Goal: Find specific page/section: Find specific page/section

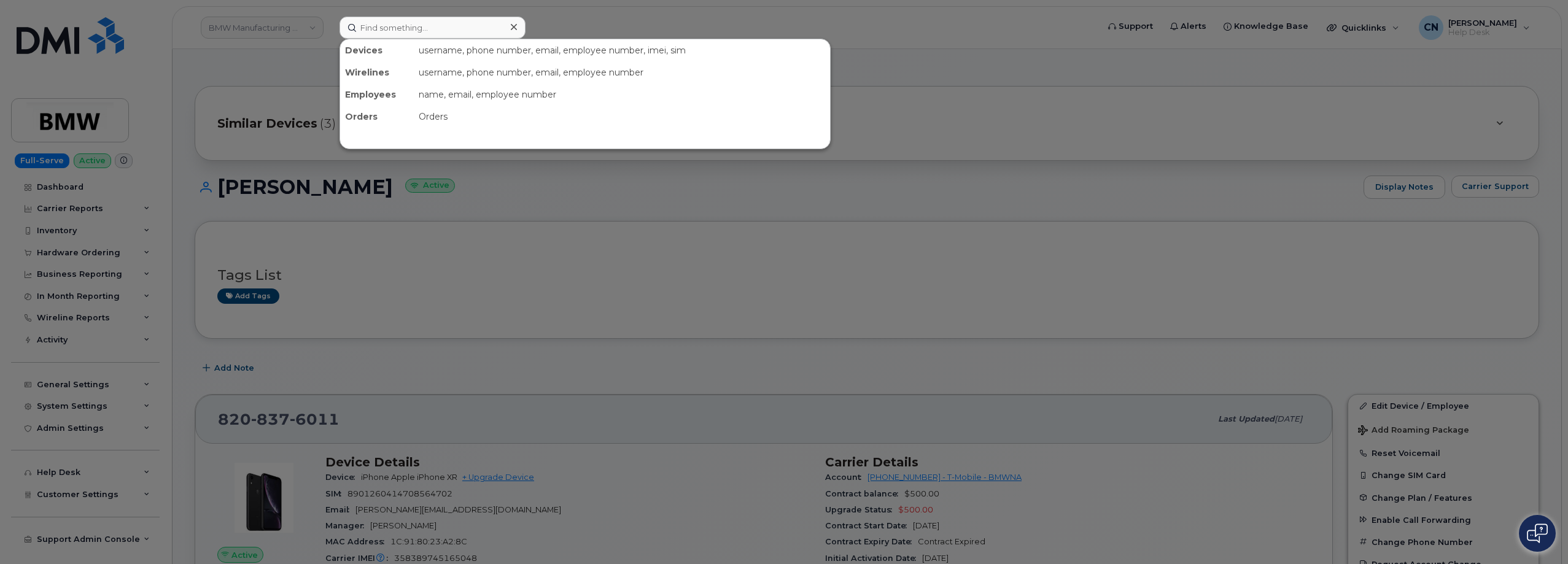
click at [416, 22] on input at bounding box center [432, 27] width 186 height 22
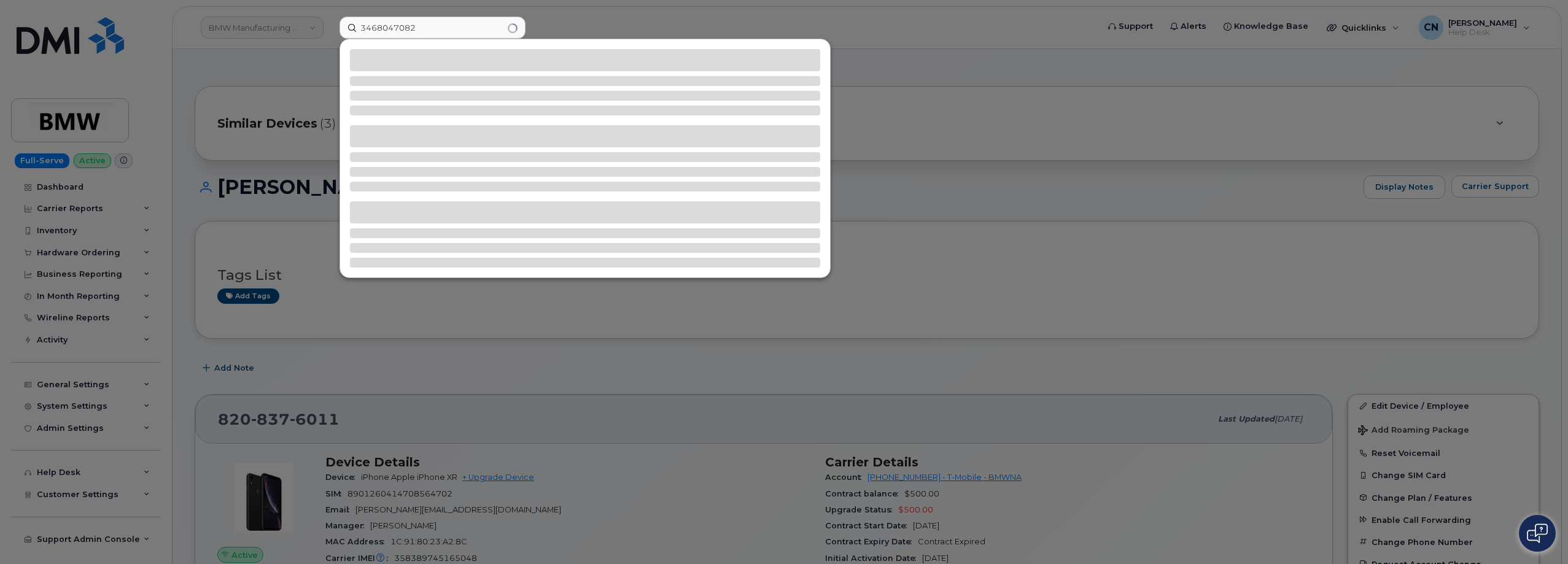
type input "3468047082"
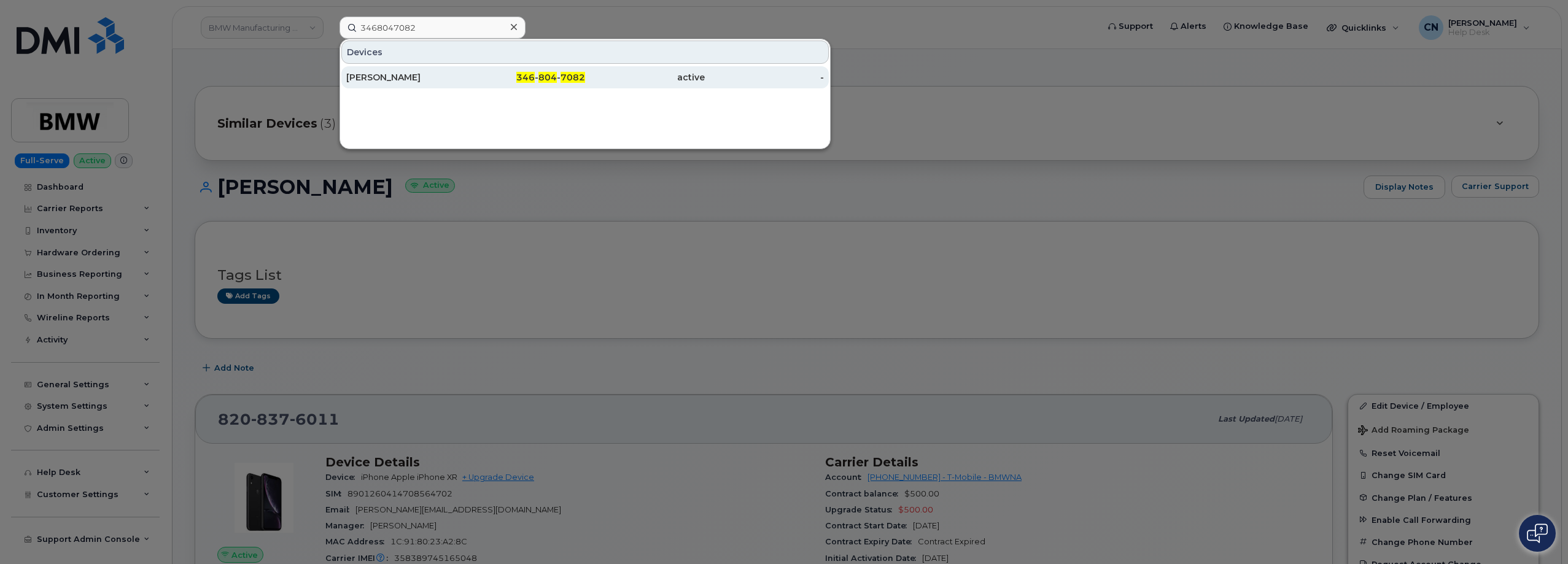
click at [374, 82] on div "[PERSON_NAME]" at bounding box center [406, 77] width 120 height 12
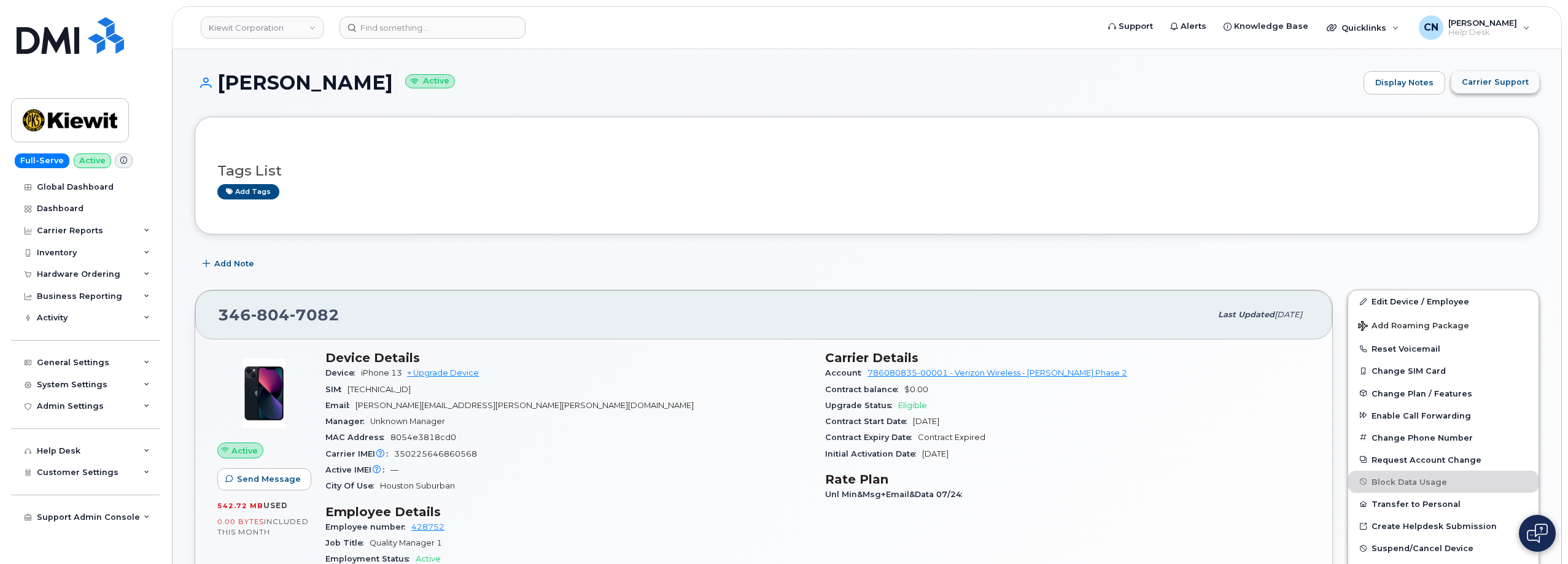
click at [1515, 77] on span "Carrier Support" at bounding box center [1495, 82] width 67 height 12
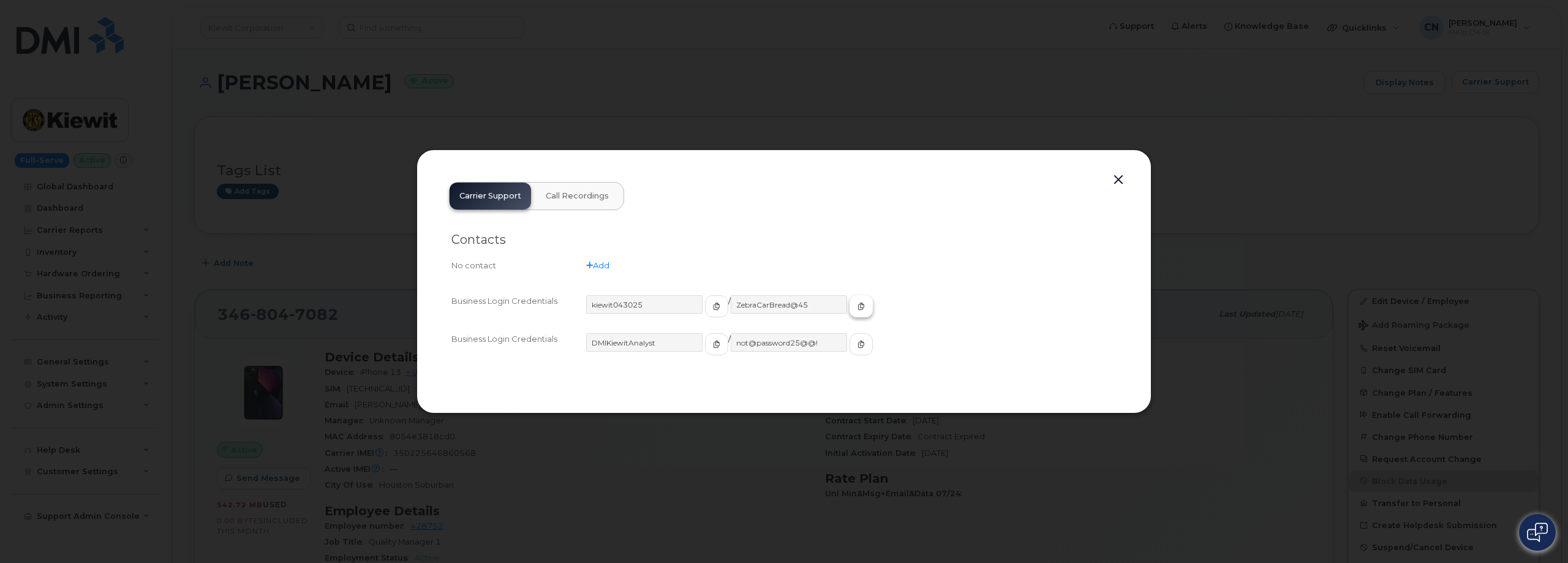
click at [857, 309] on icon "button" at bounding box center [861, 306] width 7 height 7
click at [1127, 180] on button "button" at bounding box center [1118, 180] width 18 height 17
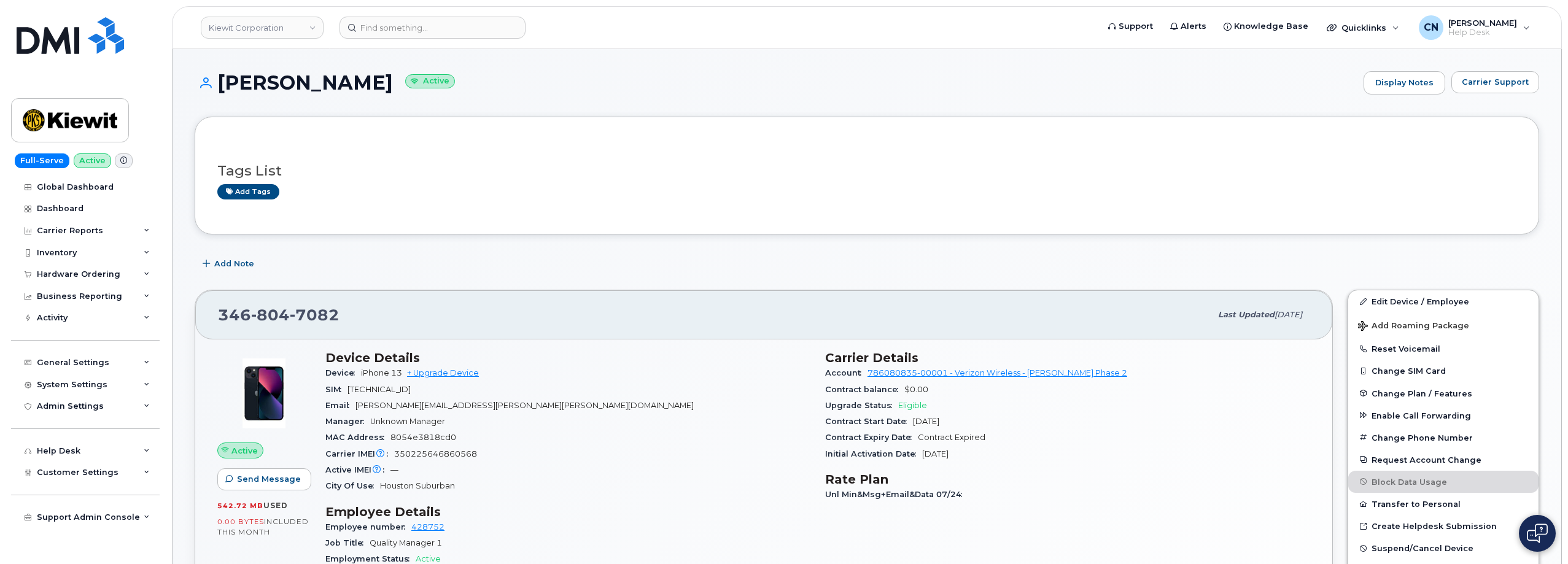
click at [1120, 181] on div "Tags List Add tags" at bounding box center [867, 176] width 1299 height 48
click at [1486, 81] on span "Carrier Support" at bounding box center [1495, 82] width 67 height 12
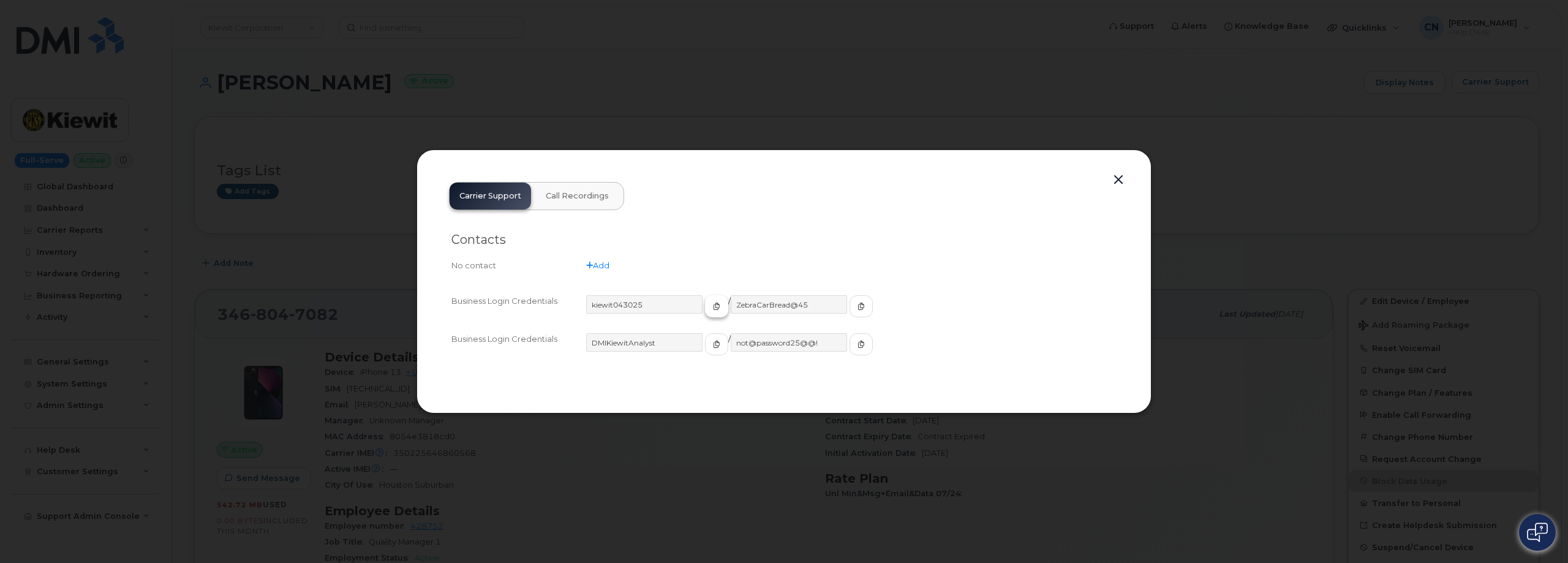
click at [705, 302] on button "button" at bounding box center [716, 306] width 23 height 22
click at [850, 306] on button "button" at bounding box center [861, 306] width 23 height 22
click at [1118, 180] on button "button" at bounding box center [1118, 180] width 18 height 17
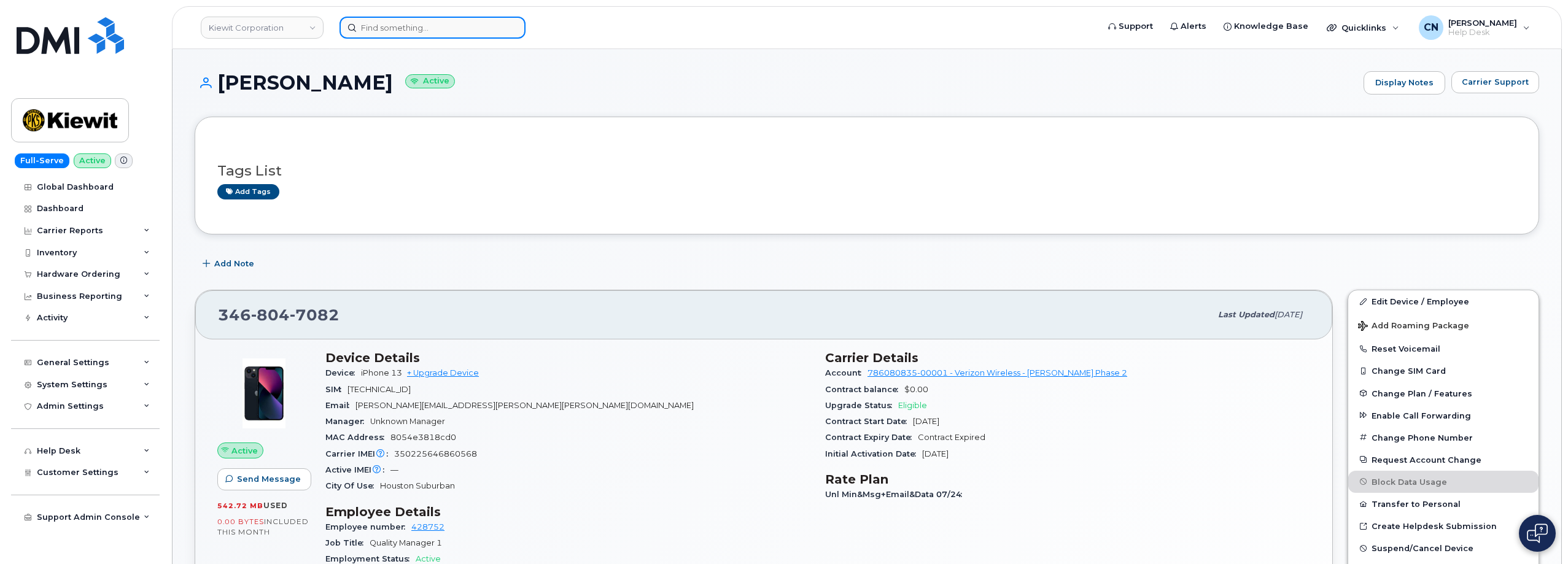
click at [401, 22] on input at bounding box center [432, 27] width 186 height 22
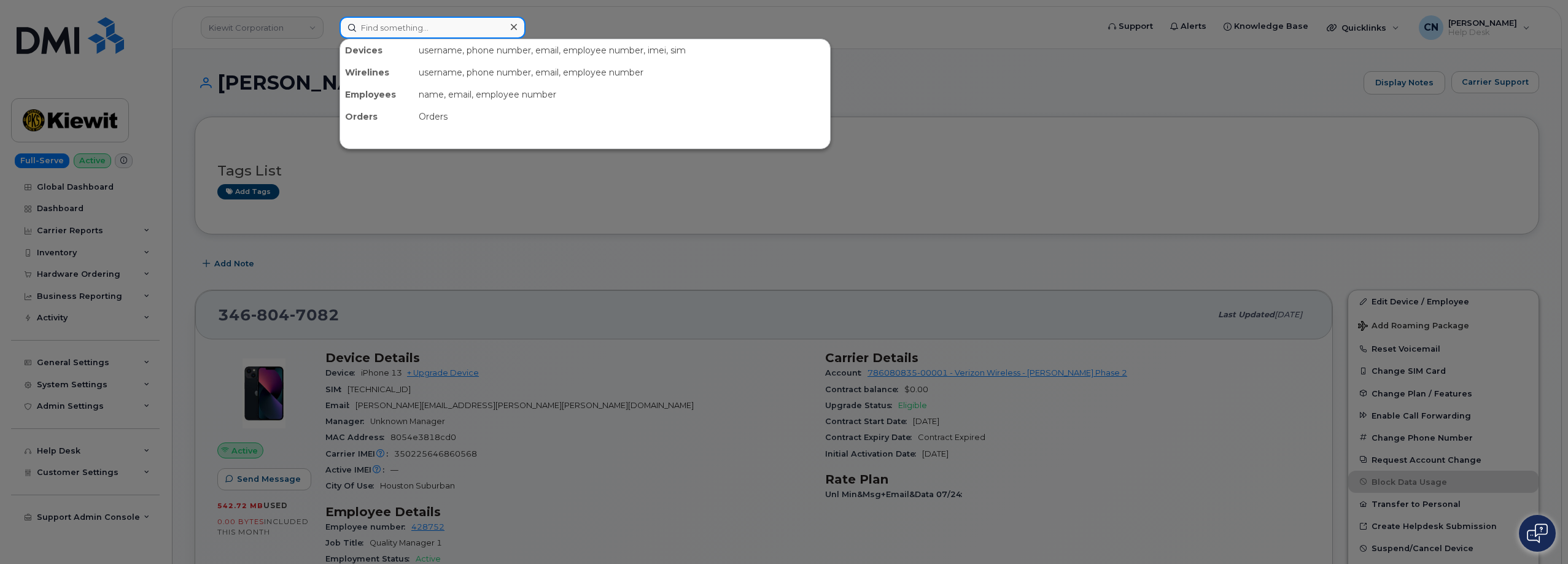
paste input "3062202891"
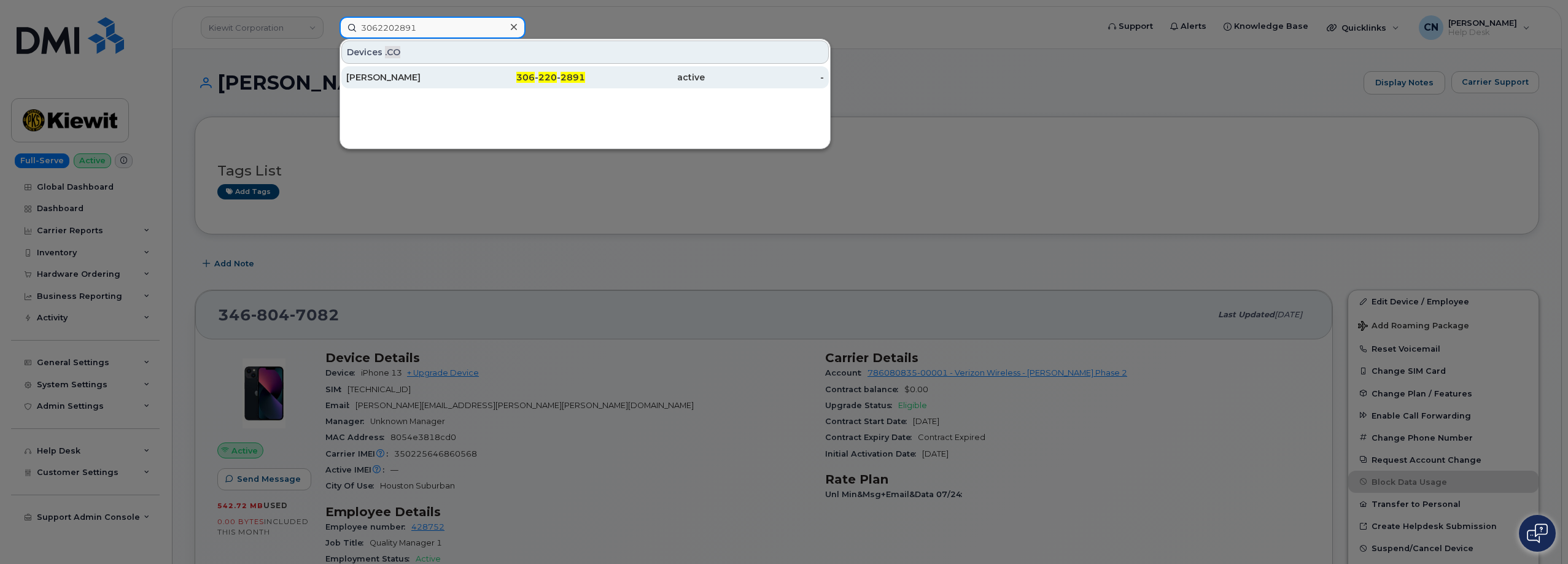
type input "3062202891"
click at [466, 85] on div "[PERSON_NAME]" at bounding box center [526, 77] width 120 height 22
